Goal: Information Seeking & Learning: Learn about a topic

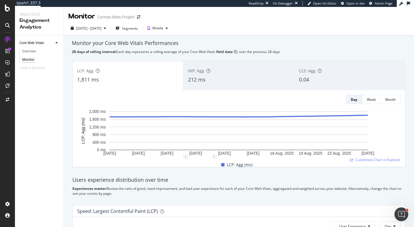
scroll to position [339, 0]
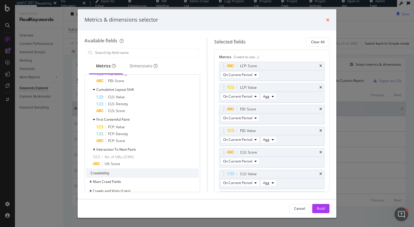
click at [328, 20] on icon "times" at bounding box center [327, 20] width 3 height 5
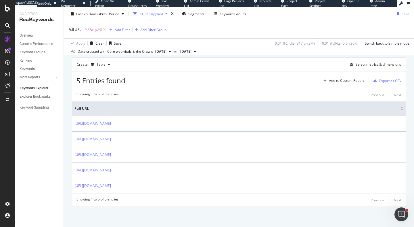
scroll to position [155, 0]
click at [364, 65] on div "Select metrics & dimensions" at bounding box center [378, 65] width 45 height 5
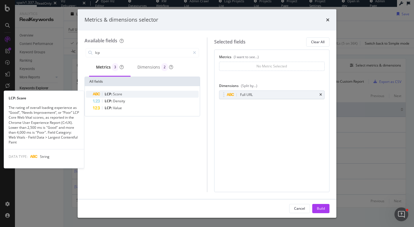
type input "lcp"
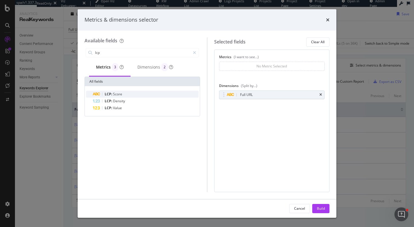
click at [131, 94] on div "LCP: Score" at bounding box center [146, 94] width 106 height 7
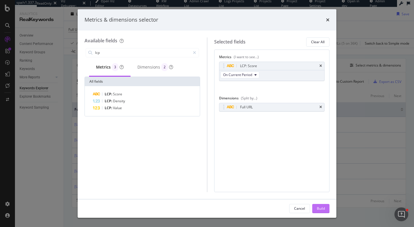
click at [320, 209] on div "Build" at bounding box center [321, 208] width 8 height 5
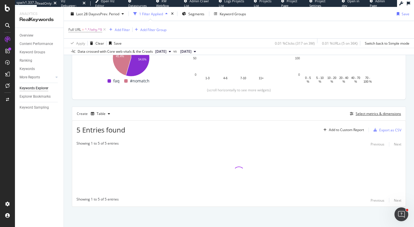
scroll to position [107, 0]
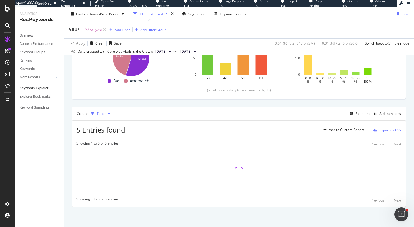
click at [106, 114] on div "button" at bounding box center [109, 113] width 7 height 3
click at [108, 134] on div "Trend" at bounding box center [106, 132] width 9 height 5
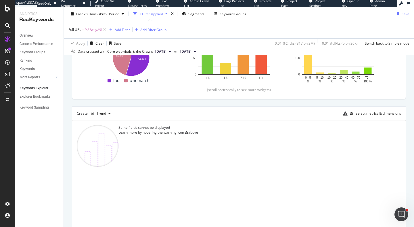
click at [360, 117] on div "Select metrics & dimensions" at bounding box center [372, 113] width 58 height 7
click at [362, 115] on div "Select metrics & dimensions" at bounding box center [378, 113] width 45 height 5
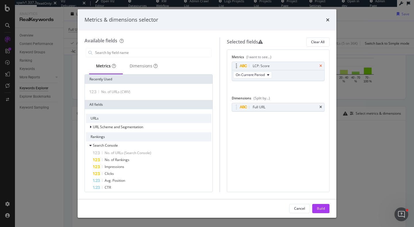
click at [321, 64] on icon "times" at bounding box center [321, 65] width 3 height 3
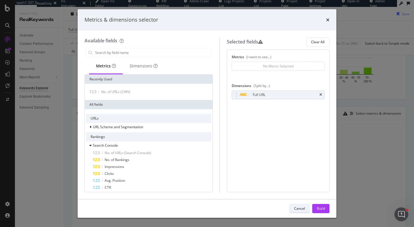
click at [298, 207] on div "Cancel" at bounding box center [299, 208] width 11 height 5
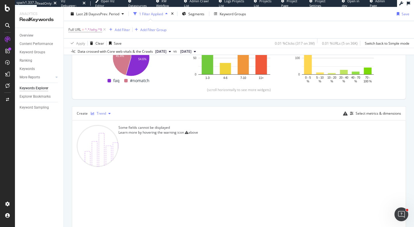
click at [102, 114] on div "Trend" at bounding box center [101, 113] width 9 height 3
click at [107, 123] on div "Table" at bounding box center [106, 123] width 9 height 5
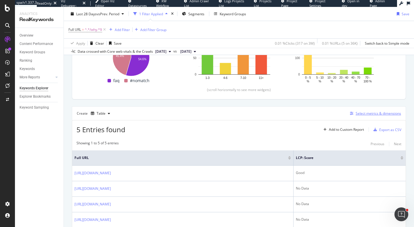
click at [358, 114] on div "Select metrics & dimensions" at bounding box center [378, 113] width 45 height 5
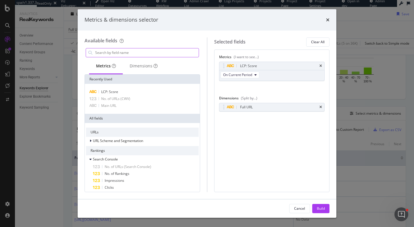
click at [138, 49] on input "modal" at bounding box center [147, 52] width 104 height 9
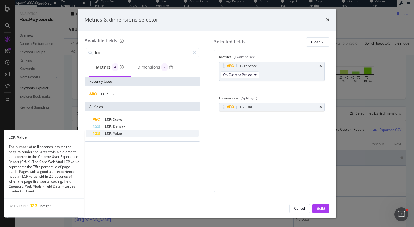
type input "lcp"
click at [125, 132] on div "LCP: Value" at bounding box center [146, 133] width 106 height 7
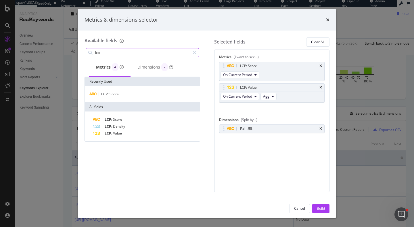
click at [157, 50] on input "lcp" at bounding box center [143, 52] width 96 height 9
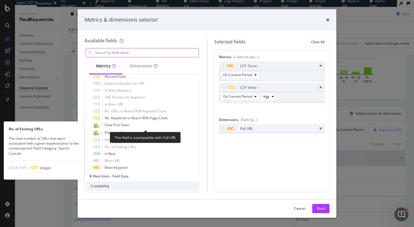
scroll to position [276, 0]
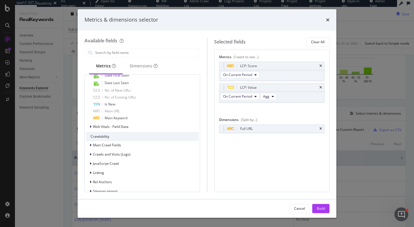
click at [152, 126] on div "Web Vitals - Field Data" at bounding box center [142, 127] width 113 height 8
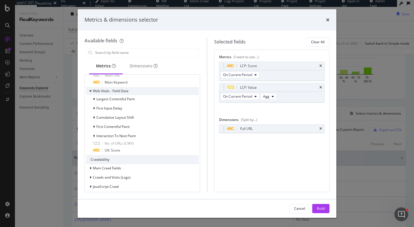
scroll to position [306, 0]
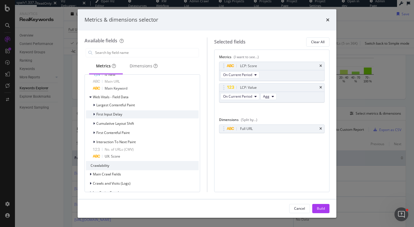
click at [151, 114] on div "First Input Delay" at bounding box center [142, 114] width 113 height 8
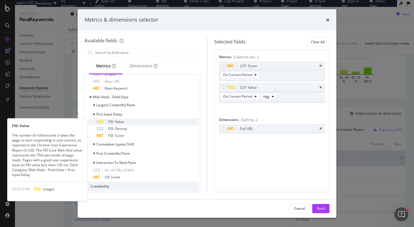
click at [150, 121] on div "FID: Value" at bounding box center [147, 121] width 102 height 7
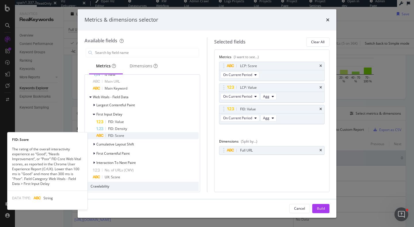
click at [148, 135] on div "FID: Score" at bounding box center [147, 135] width 102 height 7
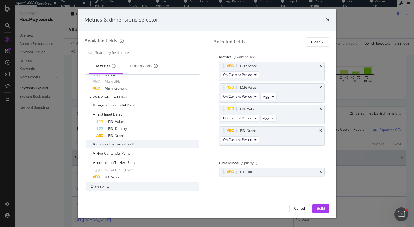
click at [146, 145] on div "Cumulative Layout Shift" at bounding box center [142, 144] width 113 height 8
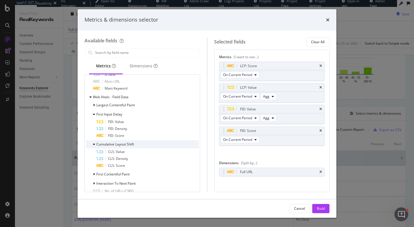
scroll to position [314, 0]
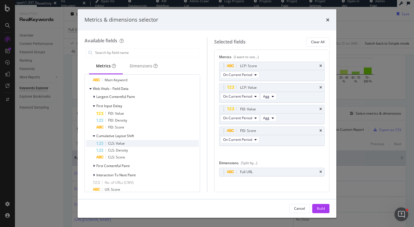
click at [146, 144] on div "CLS: Value" at bounding box center [147, 143] width 102 height 7
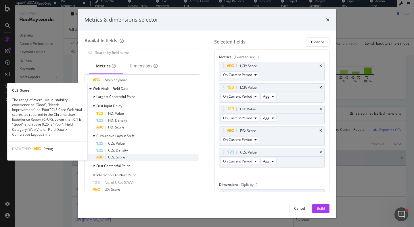
click at [145, 159] on div "CLS: Score" at bounding box center [147, 157] width 102 height 7
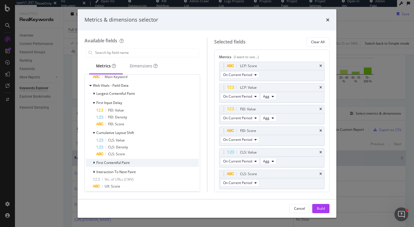
click at [145, 161] on div "First Contentful Paint" at bounding box center [142, 163] width 113 height 8
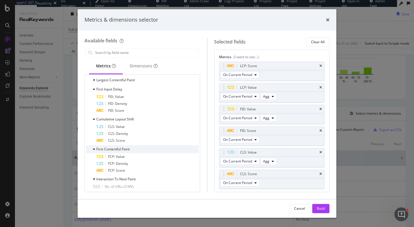
scroll to position [339, 0]
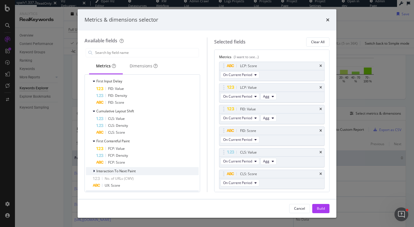
click at [144, 170] on div "Interaction To Next Paint" at bounding box center [142, 171] width 113 height 8
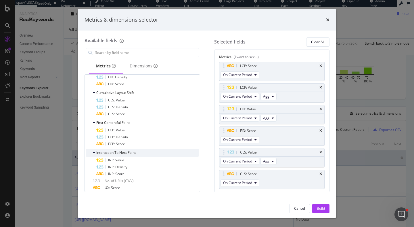
scroll to position [372, 0]
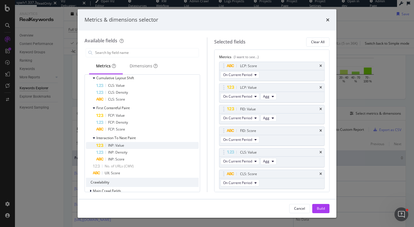
click at [148, 145] on div "INP: Value" at bounding box center [147, 145] width 102 height 7
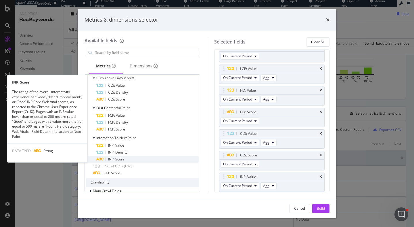
click at [146, 159] on div "INP: Score" at bounding box center [147, 159] width 102 height 7
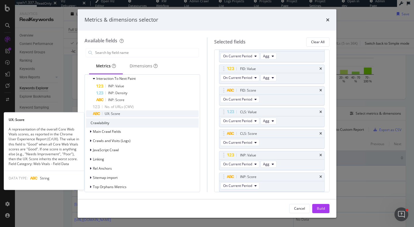
scroll to position [399, 0]
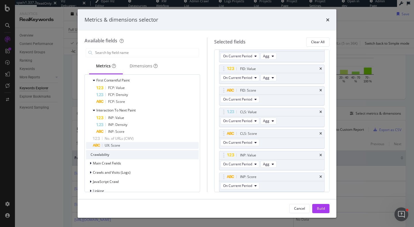
click at [166, 145] on div "UX: Score" at bounding box center [146, 145] width 106 height 7
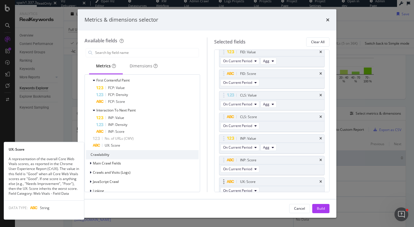
scroll to position [62, 0]
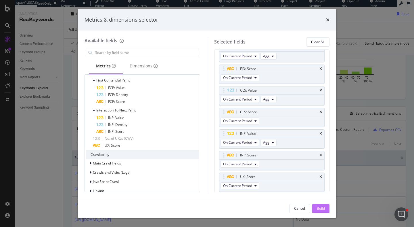
click at [321, 205] on div "Build" at bounding box center [321, 208] width 8 height 9
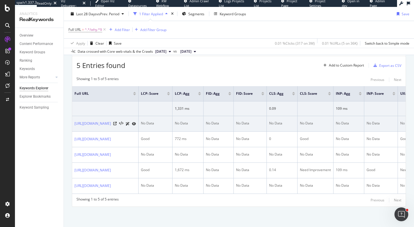
scroll to position [187, 0]
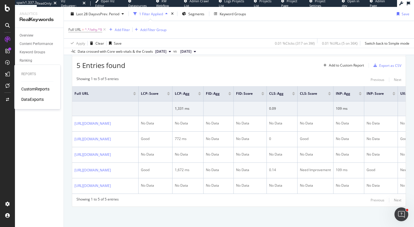
click at [32, 91] on div "CustomReports" at bounding box center [35, 89] width 28 height 6
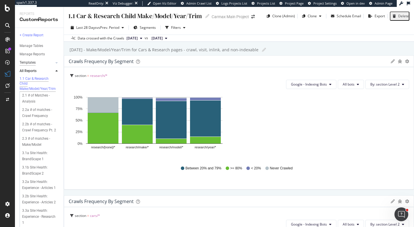
click at [34, 66] on div "Templates" at bounding box center [42, 62] width 44 height 8
click at [30, 62] on div "Templates" at bounding box center [28, 63] width 16 height 6
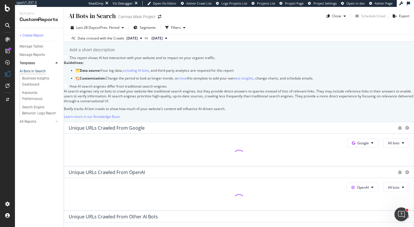
click at [36, 72] on div "AI Bots in Search" at bounding box center [33, 71] width 26 height 5
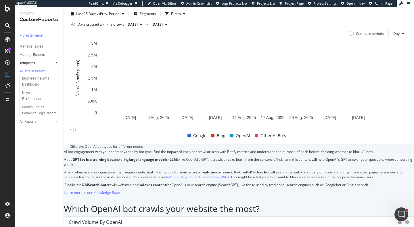
scroll to position [283, 0]
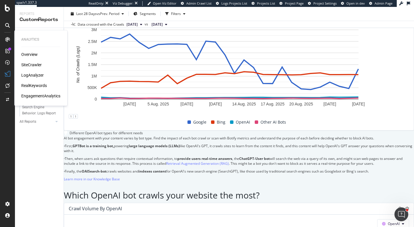
click at [31, 85] on div "RealKeywords" at bounding box center [34, 86] width 26 height 6
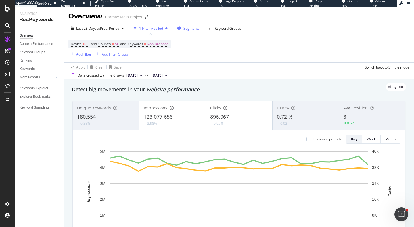
click at [195, 29] on span "Segments" at bounding box center [192, 28] width 16 height 5
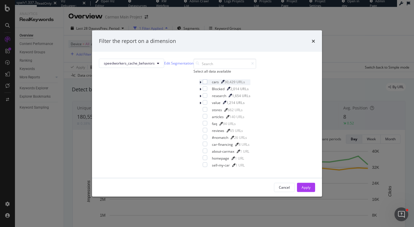
click at [199, 85] on div "modal" at bounding box center [200, 82] width 3 height 6
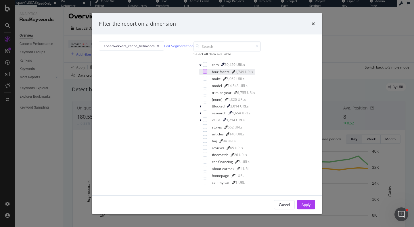
click at [203, 73] on div "modal" at bounding box center [205, 71] width 5 height 5
click at [302, 202] on div "Apply" at bounding box center [306, 204] width 9 height 5
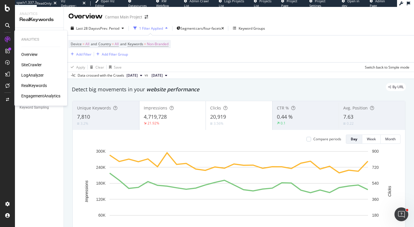
click at [38, 74] on div "LogAnalyzer" at bounding box center [32, 75] width 22 height 6
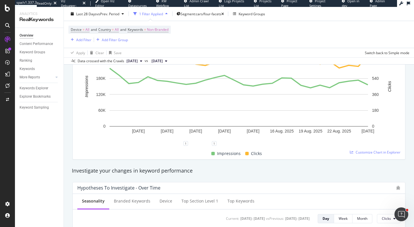
scroll to position [88, 0]
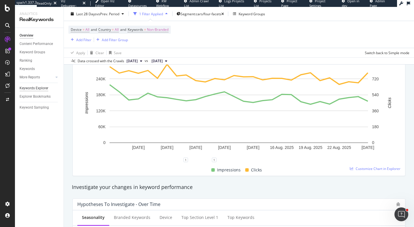
click at [33, 87] on div "Keywords Explorer" at bounding box center [34, 88] width 29 height 6
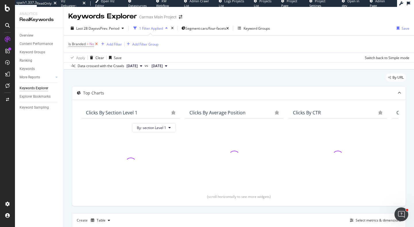
click at [97, 44] on icon at bounding box center [96, 44] width 5 height 6
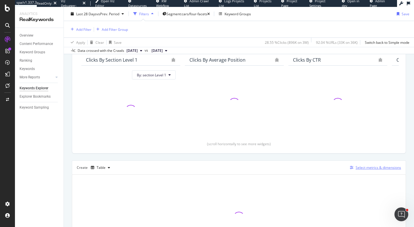
click at [369, 164] on div "Select metrics & dimensions" at bounding box center [375, 167] width 54 height 6
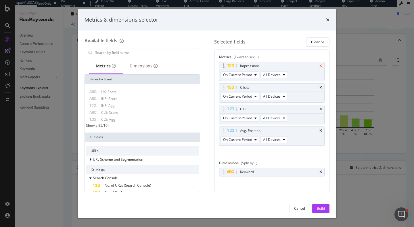
click at [321, 67] on icon "times" at bounding box center [321, 65] width 3 height 3
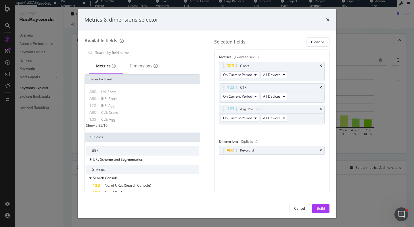
click at [321, 67] on icon "times" at bounding box center [321, 65] width 3 height 3
click at [321, 86] on icon "times" at bounding box center [321, 87] width 3 height 3
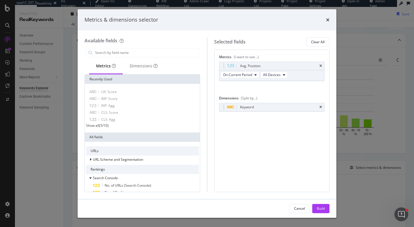
click at [321, 67] on icon "times" at bounding box center [321, 65] width 3 height 3
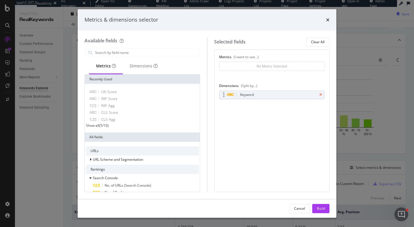
click at [322, 95] on icon "times" at bounding box center [321, 94] width 3 height 3
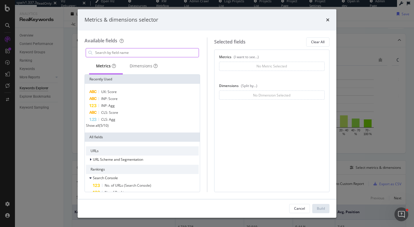
click at [161, 50] on input "modal" at bounding box center [147, 52] width 104 height 9
click at [145, 64] on div "Dimensions" at bounding box center [144, 66] width 28 height 6
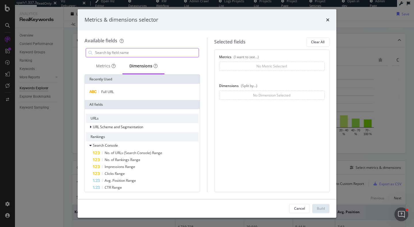
click at [145, 49] on input "modal" at bounding box center [147, 52] width 104 height 9
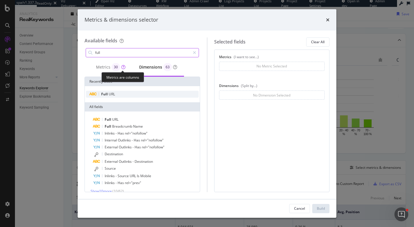
type input "full"
click at [115, 94] on div "Full URL" at bounding box center [142, 94] width 113 height 7
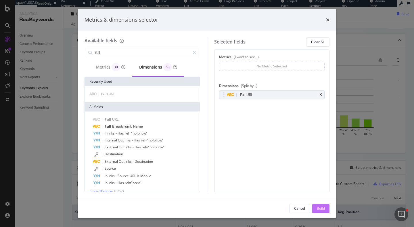
click at [321, 208] on div "Build" at bounding box center [321, 208] width 8 height 5
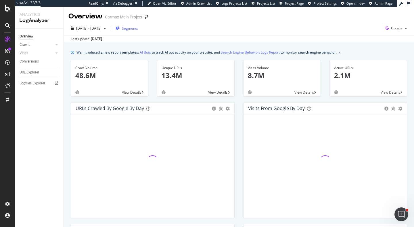
click at [138, 27] on span "Segments" at bounding box center [130, 28] width 16 height 5
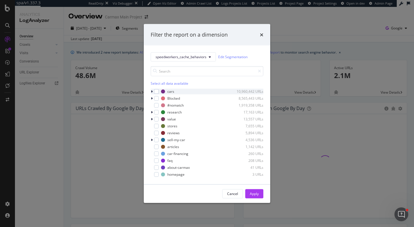
click at [153, 90] on div "modal" at bounding box center [152, 91] width 3 height 6
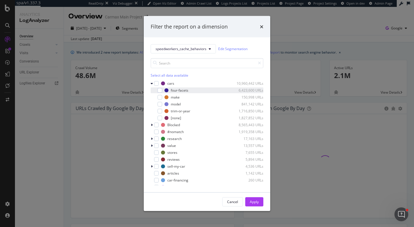
click at [157, 92] on div "modal" at bounding box center [155, 90] width 3 height 6
click at [260, 203] on button "Apply" at bounding box center [254, 201] width 18 height 9
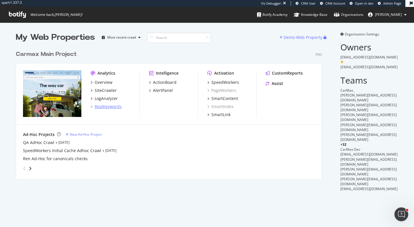
scroll to position [227, 414]
click at [107, 107] on div "RealKeywords" at bounding box center [108, 107] width 27 height 6
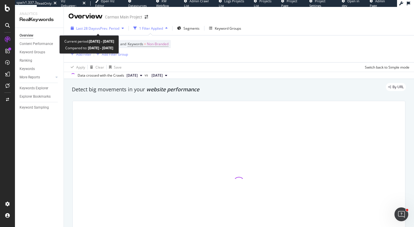
click at [87, 29] on span "Last 28 Days" at bounding box center [86, 28] width 20 height 5
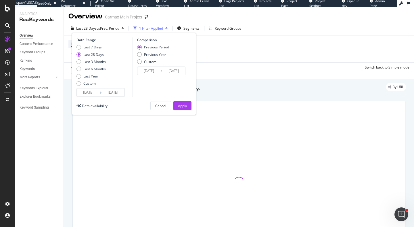
click at [93, 91] on input "2025/07/30" at bounding box center [88, 92] width 23 height 8
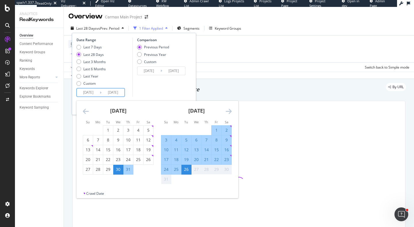
click at [85, 110] on icon "Move backward to switch to the previous month." at bounding box center [86, 111] width 6 height 7
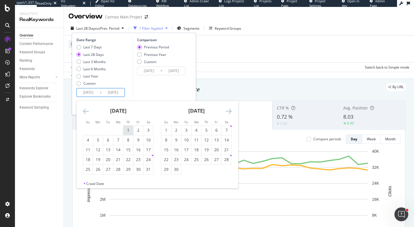
click at [129, 127] on div "1" at bounding box center [128, 129] width 10 height 9
type input "[DATE]"
type input "2025/01/03"
type input "2025/04/30"
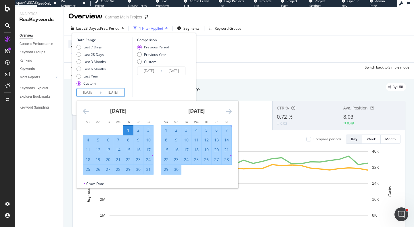
click at [228, 114] on icon "Move forward to switch to the next month." at bounding box center [229, 111] width 6 height 7
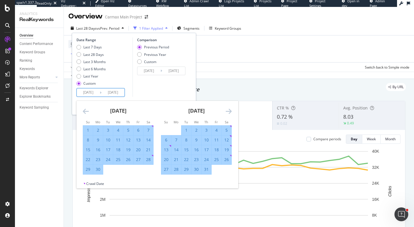
click at [206, 142] on div "10" at bounding box center [207, 140] width 10 height 6
type input "[DATE]"
type input "2025/02/19"
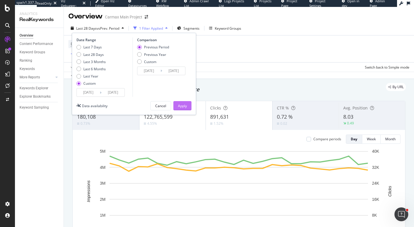
click at [187, 104] on button "Apply" at bounding box center [183, 105] width 18 height 9
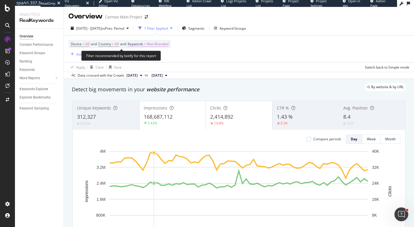
click at [162, 44] on span "Non-Branded" at bounding box center [158, 44] width 22 height 8
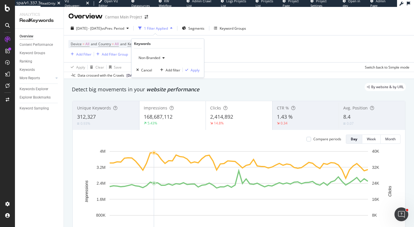
click at [155, 57] on span "Non-Branded" at bounding box center [148, 57] width 24 height 5
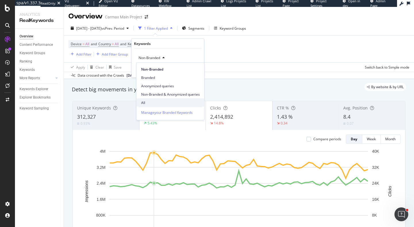
click at [153, 102] on span "All" at bounding box center [170, 102] width 59 height 5
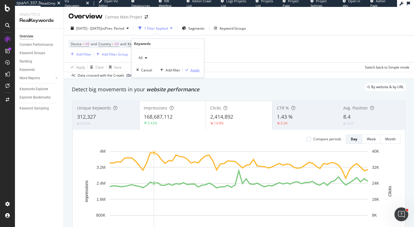
click at [196, 70] on div "Apply" at bounding box center [195, 69] width 9 height 5
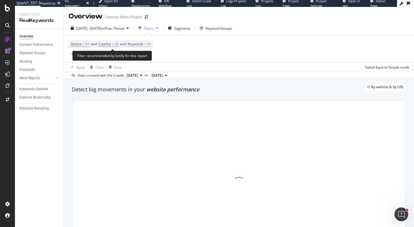
click at [143, 43] on span "Keywords" at bounding box center [136, 43] width 16 height 5
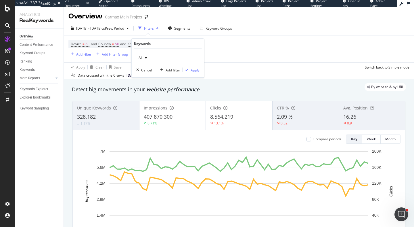
click at [143, 60] on div "All" at bounding box center [142, 58] width 13 height 9
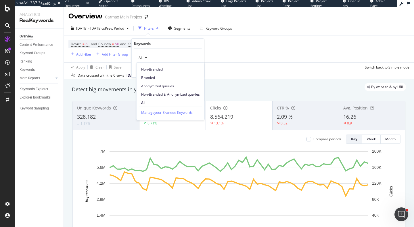
click at [233, 43] on div "Device = All and Country = All and Keywords = All Add Filter Add Filter Group" at bounding box center [238, 48] width 341 height 27
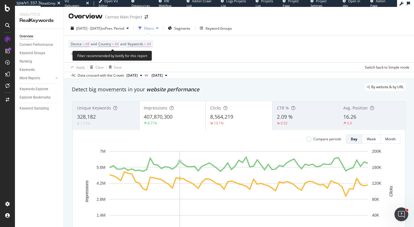
click at [143, 42] on span "Keywords" at bounding box center [136, 43] width 16 height 5
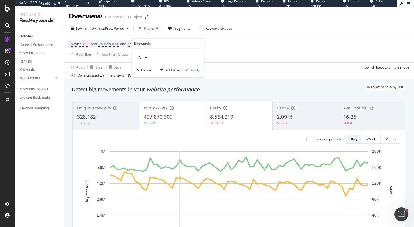
click at [147, 60] on div "All" at bounding box center [142, 58] width 13 height 9
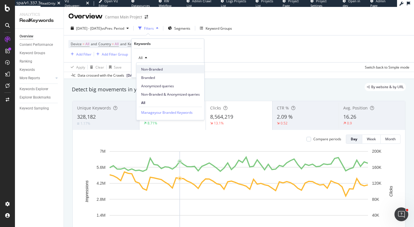
click at [157, 67] on span "Non-Branded" at bounding box center [170, 68] width 59 height 5
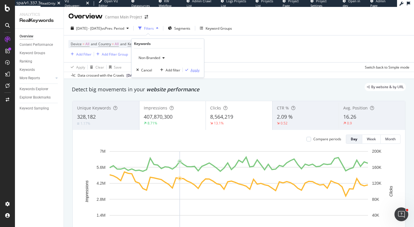
click at [193, 69] on div "Apply" at bounding box center [195, 69] width 9 height 5
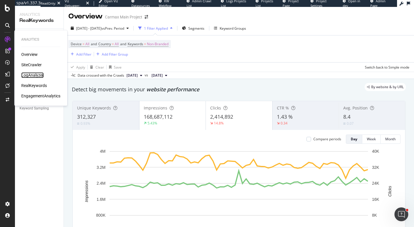
click at [31, 76] on div "LogAnalyzer" at bounding box center [32, 75] width 22 height 6
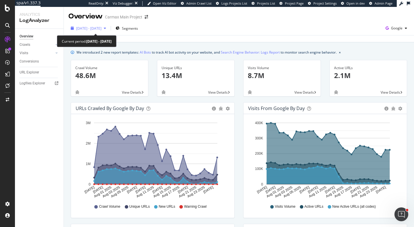
click at [98, 27] on span "[DATE] - [DATE]" at bounding box center [88, 28] width 25 height 5
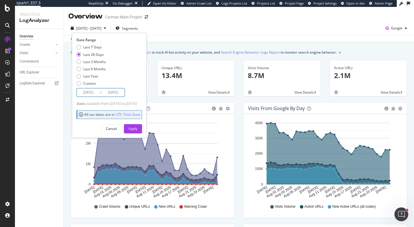
click at [88, 92] on input "[DATE]" at bounding box center [88, 92] width 23 height 8
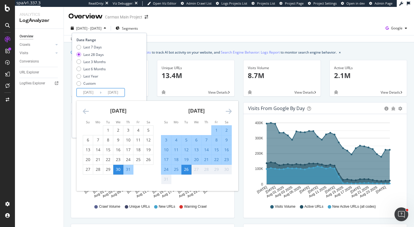
click at [84, 106] on div "[DATE]" at bounding box center [118, 113] width 71 height 24
click at [85, 111] on icon "Move backward to switch to the previous month." at bounding box center [86, 111] width 6 height 7
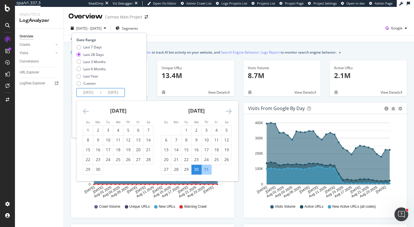
click at [85, 111] on icon "Move backward to switch to the previous month." at bounding box center [86, 111] width 6 height 7
click at [127, 129] on div "1" at bounding box center [128, 130] width 10 height 6
type input "[DATE]"
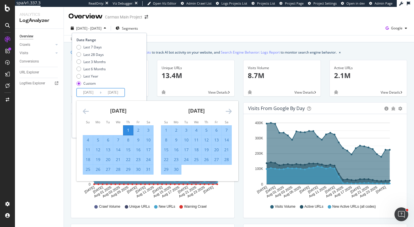
click at [230, 110] on icon "Move forward to switch to the next month." at bounding box center [229, 111] width 6 height 7
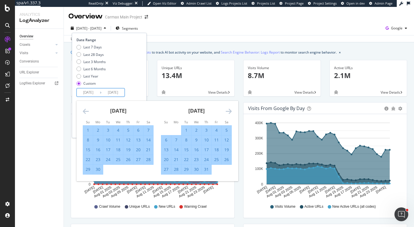
click at [206, 139] on div "10" at bounding box center [207, 140] width 10 height 6
type input "[DATE]"
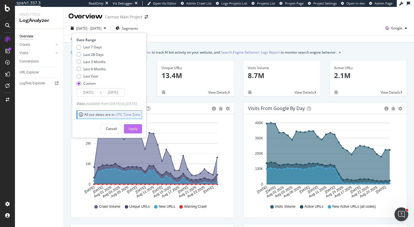
click at [142, 129] on button "Apply" at bounding box center [133, 128] width 18 height 9
